Goal: Task Accomplishment & Management: Use online tool/utility

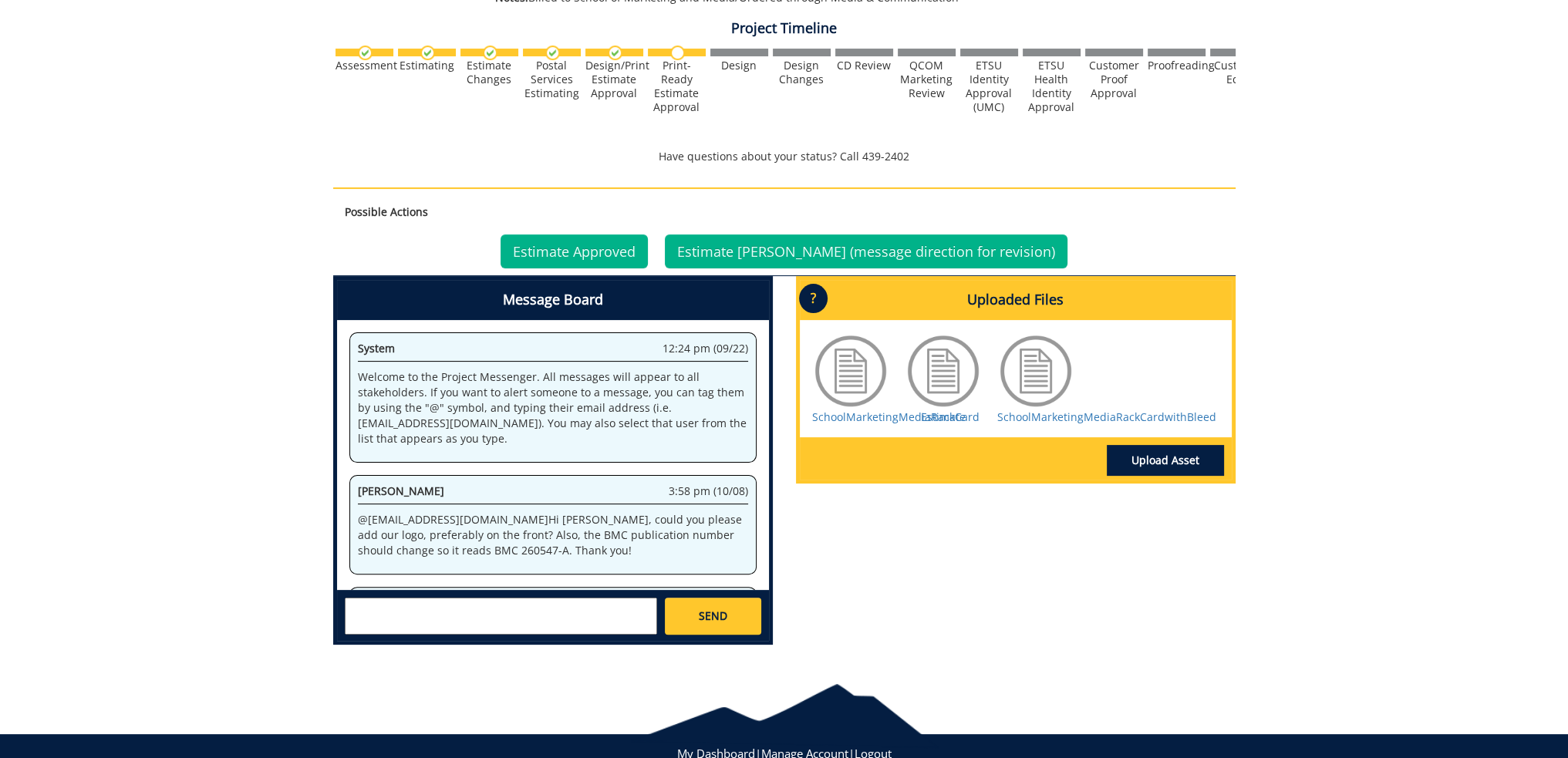
scroll to position [840, 0]
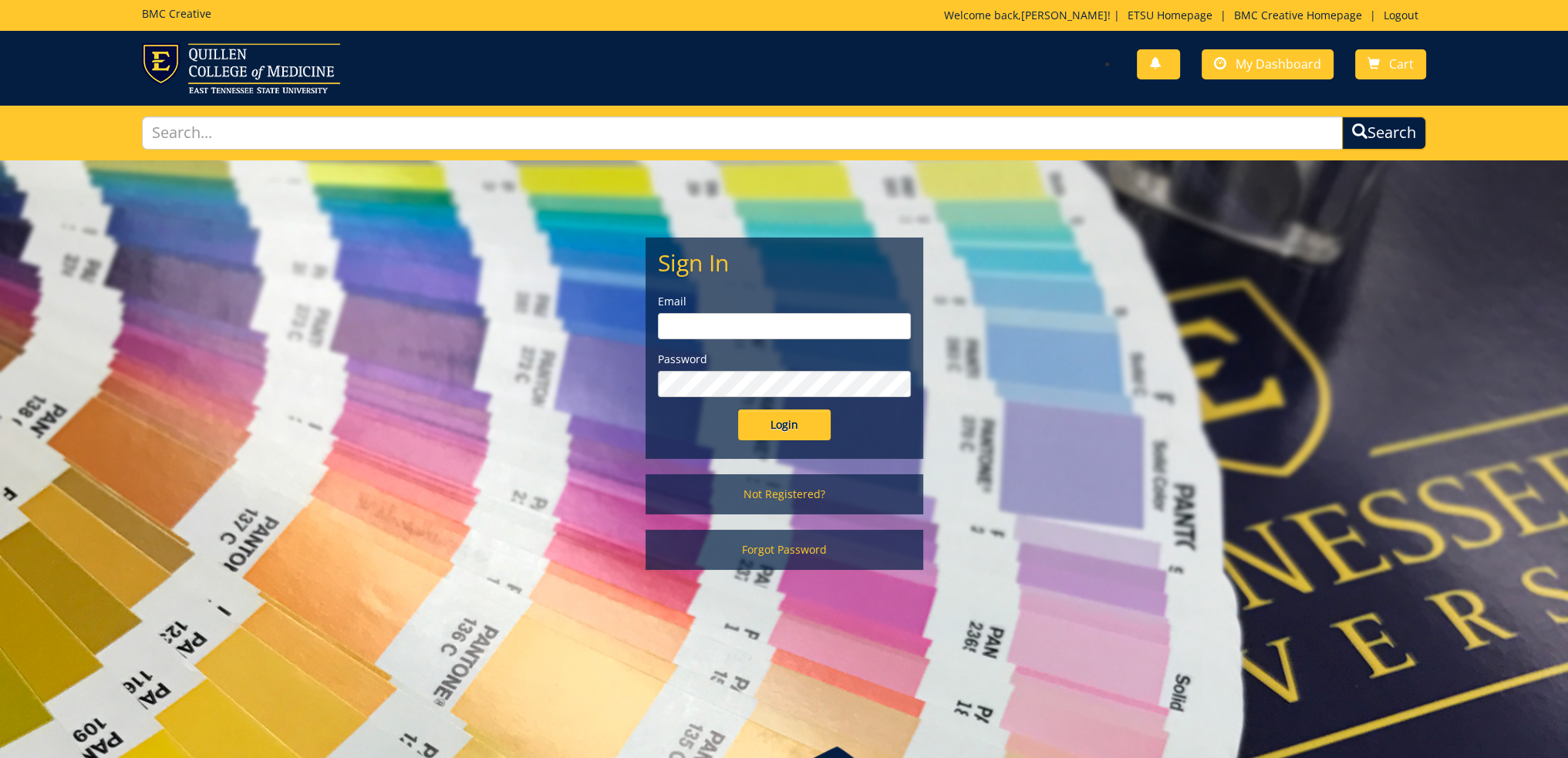
click at [722, 322] on input "email" at bounding box center [784, 326] width 253 height 26
type input "[EMAIL_ADDRESS][DOMAIN_NAME]"
click at [738, 410] on input "Login" at bounding box center [784, 425] width 92 height 31
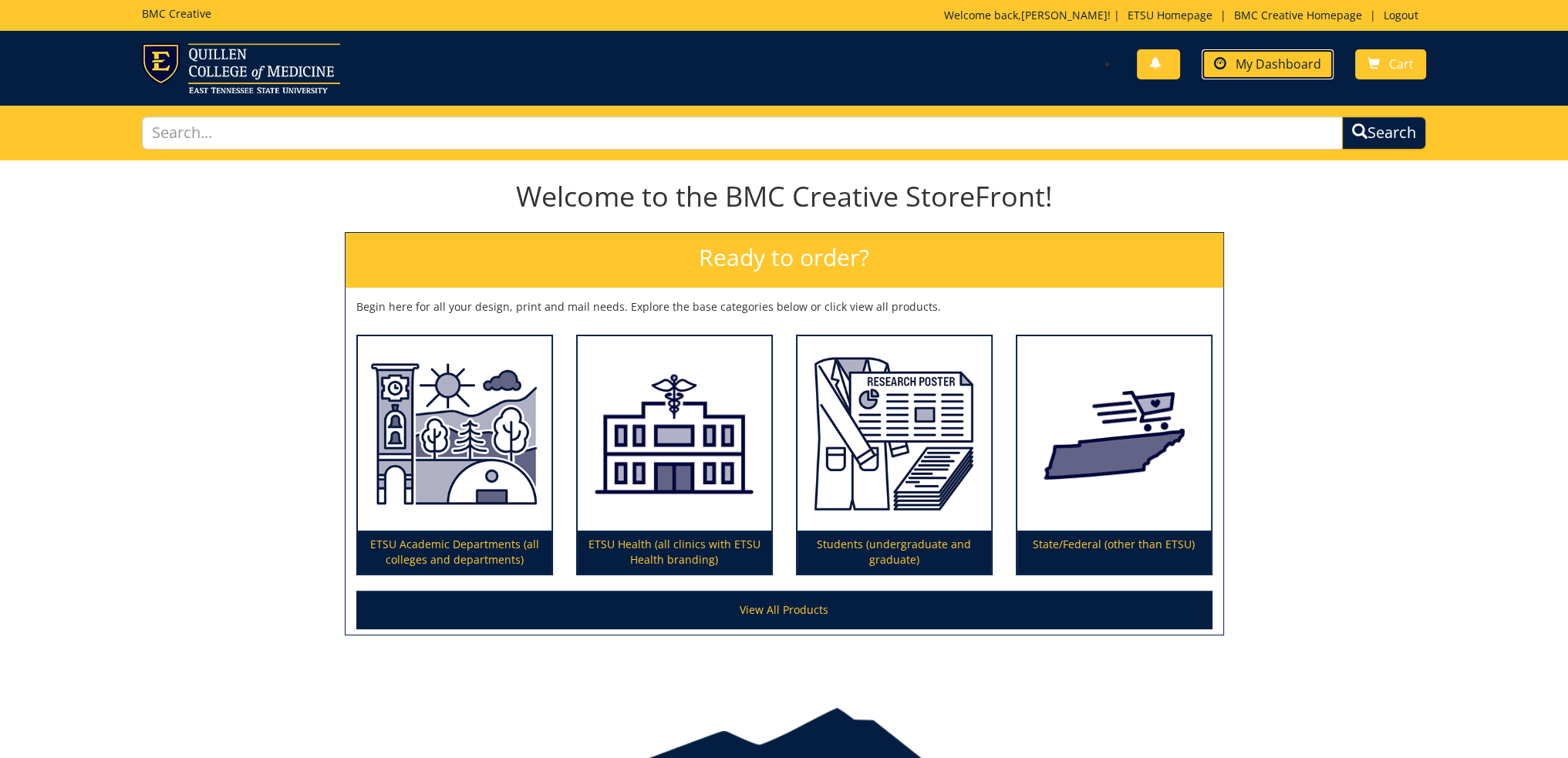
click at [1267, 52] on link "My Dashboard" at bounding box center [1267, 64] width 132 height 30
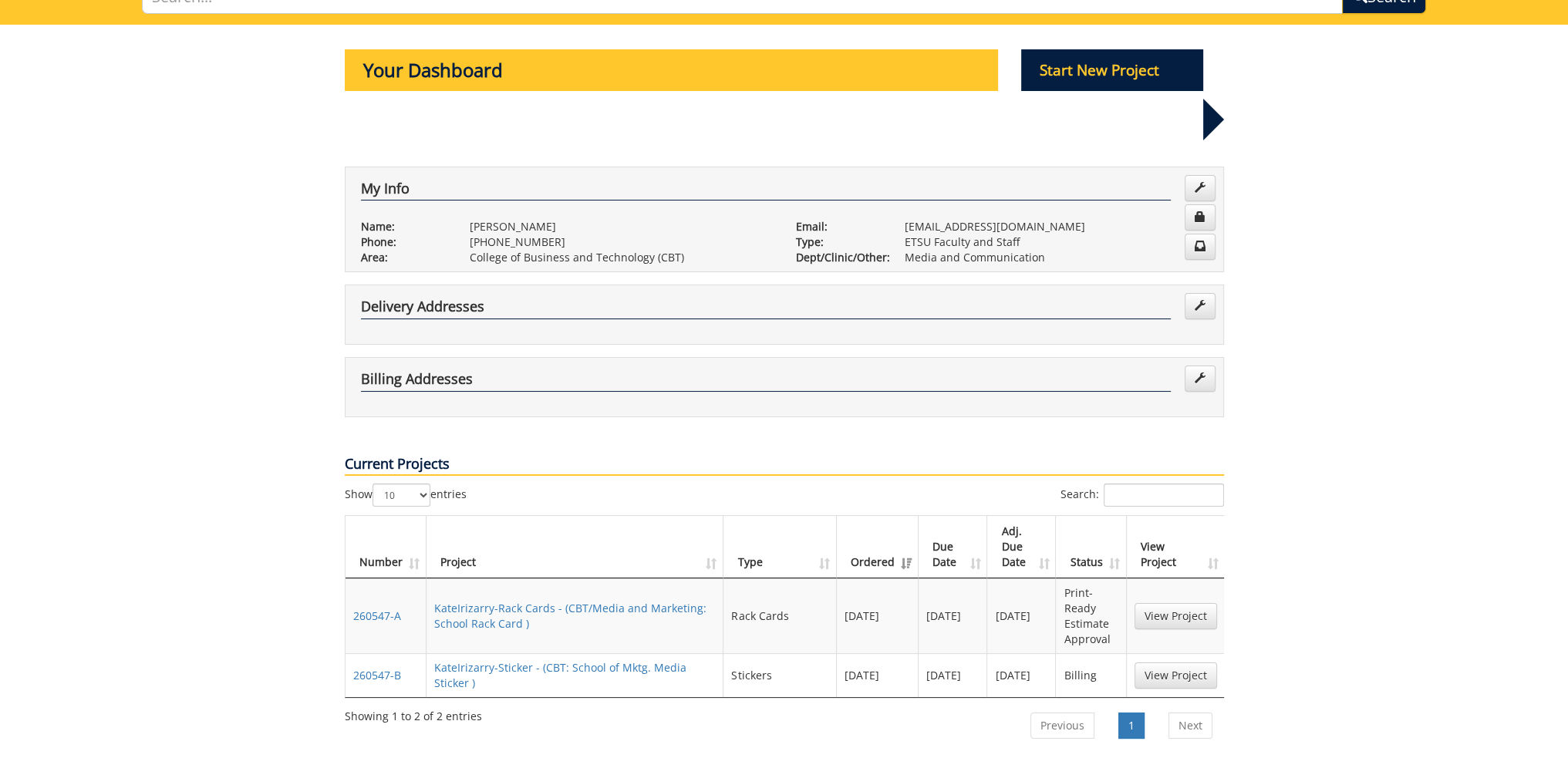
scroll to position [155, 0]
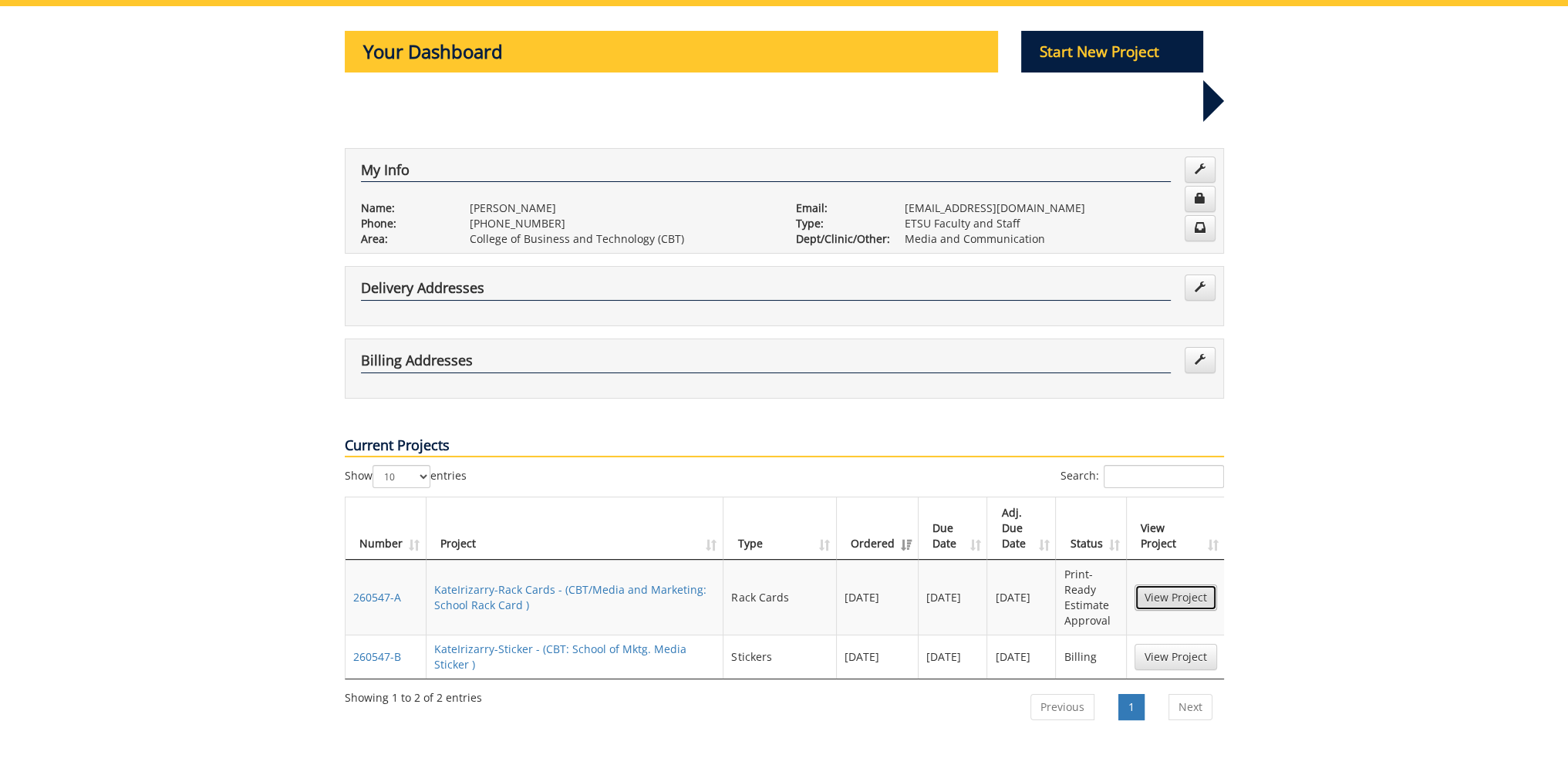
click at [1188, 585] on link "View Project" at bounding box center [1175, 597] width 83 height 26
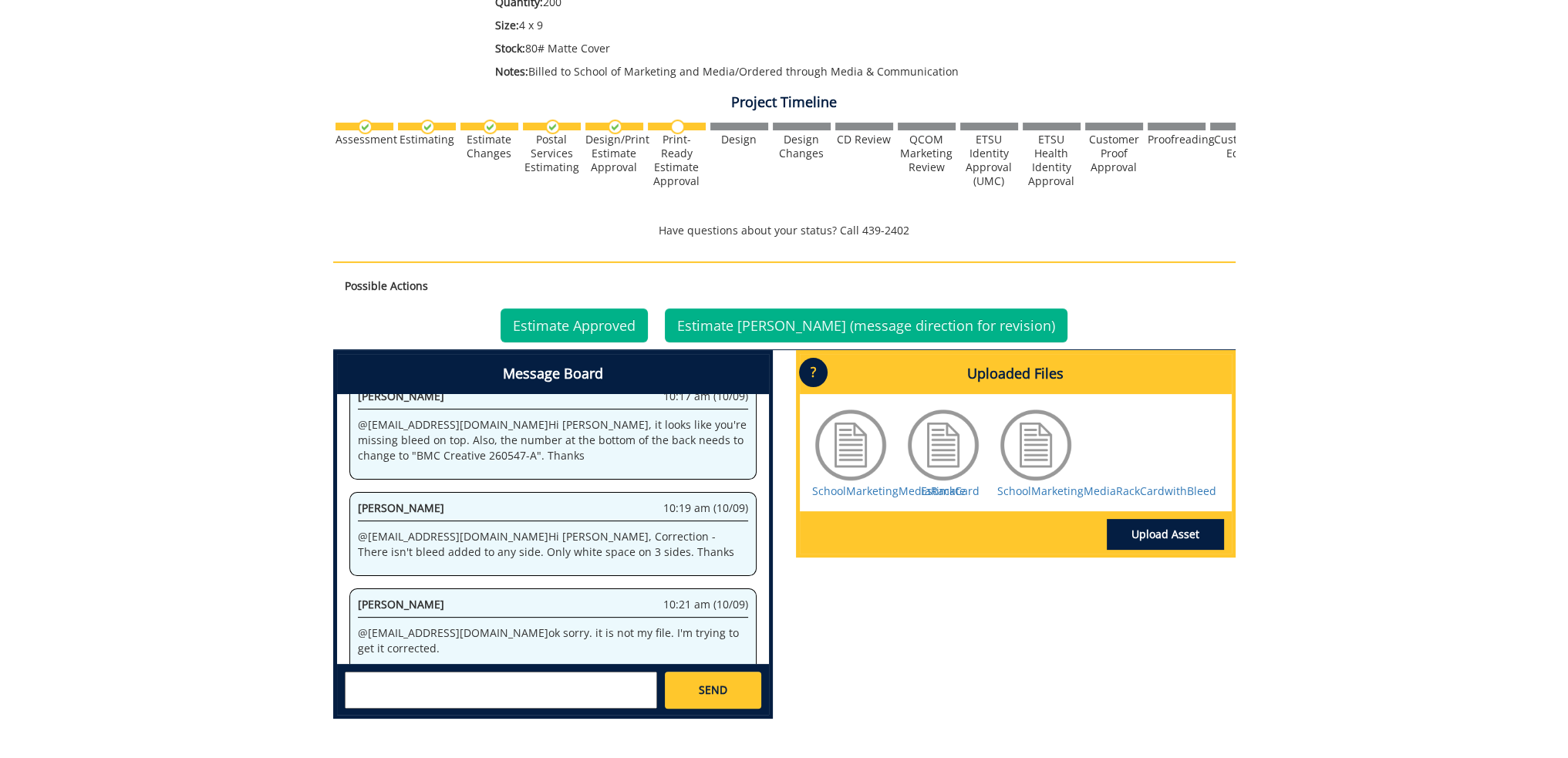
scroll to position [509, 0]
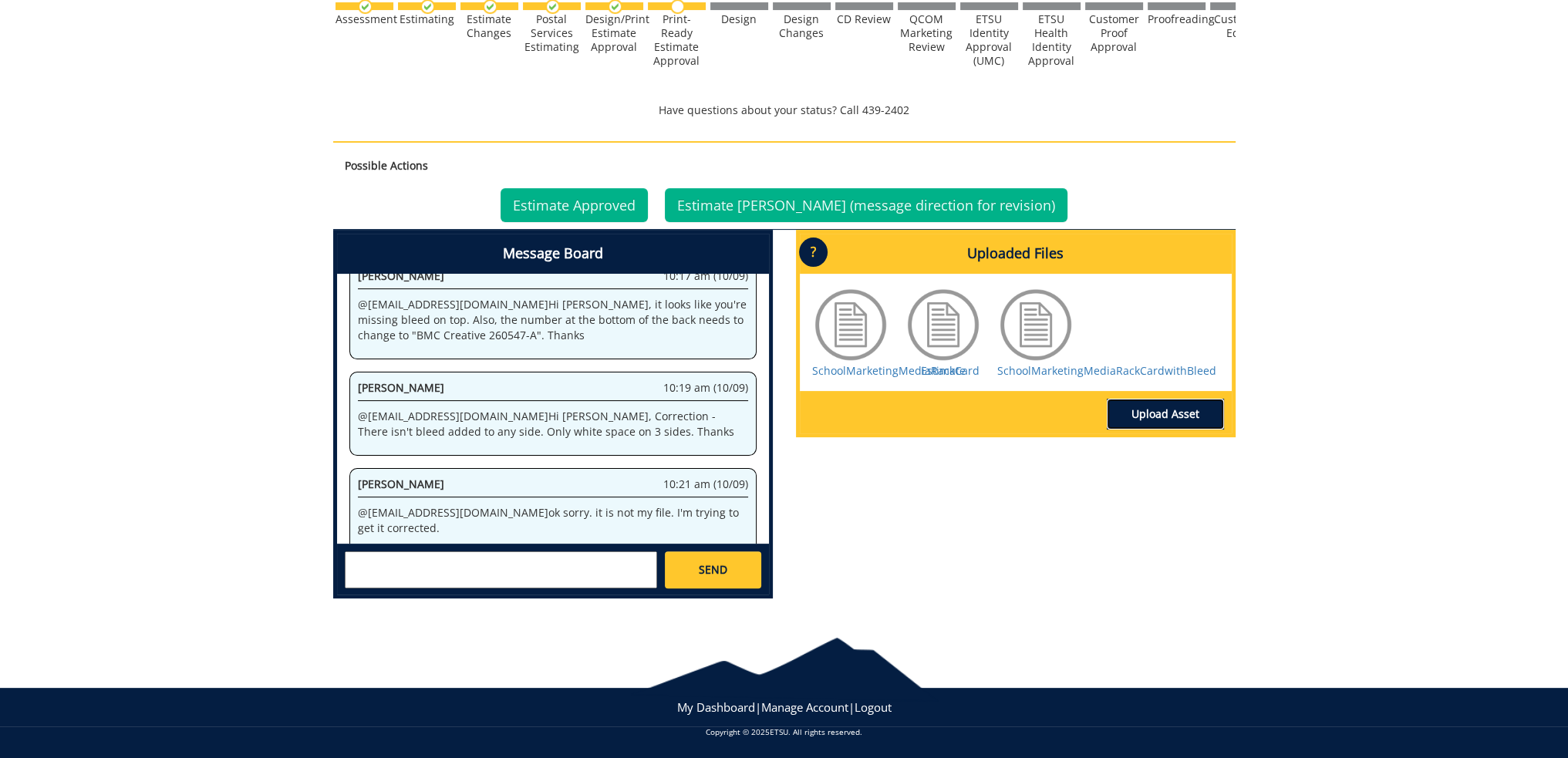
click at [1185, 415] on link "Upload Asset" at bounding box center [1165, 415] width 117 height 31
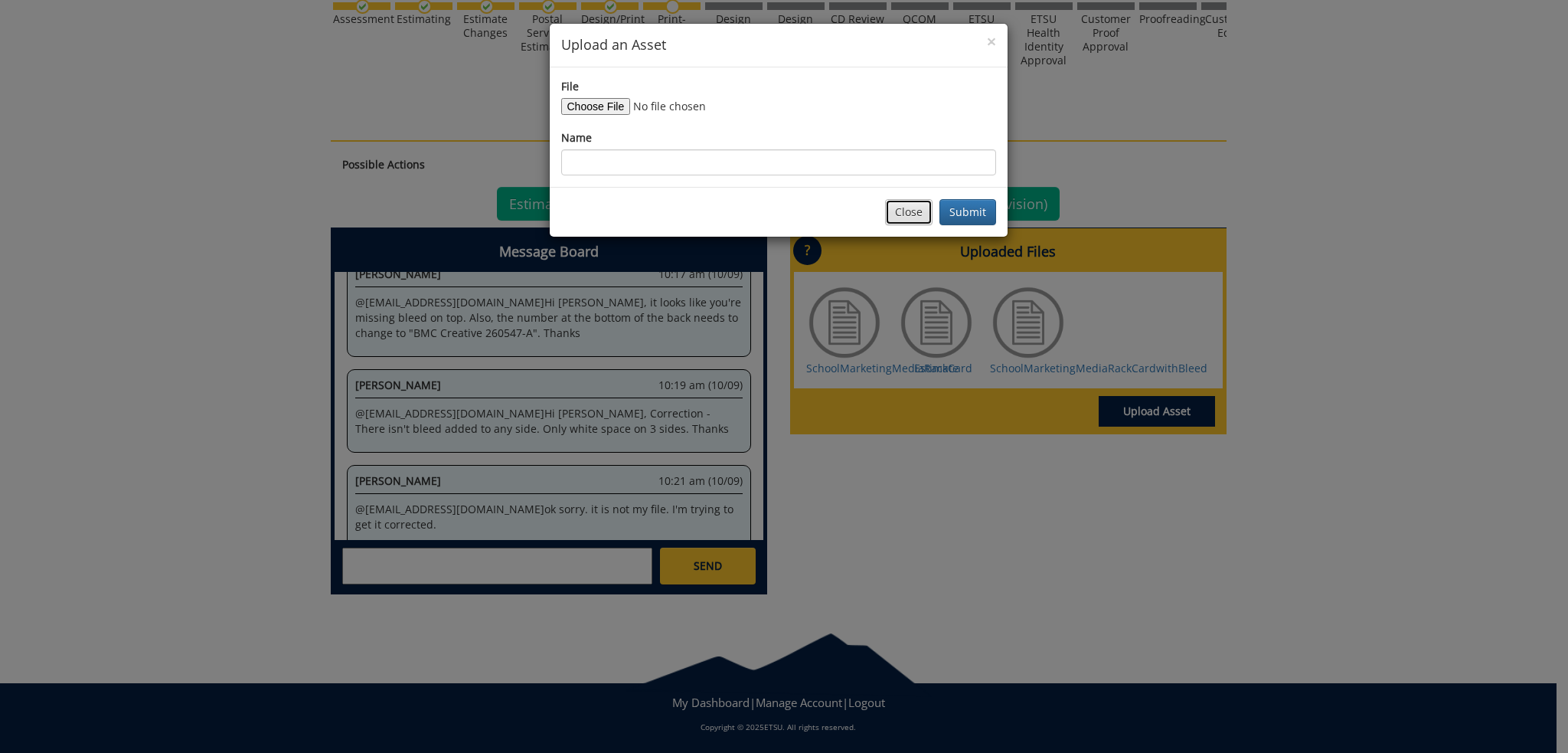
click at [899, 208] on button "Close" at bounding box center [908, 212] width 47 height 26
